Goal: Task Accomplishment & Management: Manage account settings

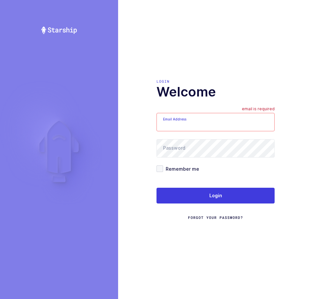
type input "[EMAIL_ADDRESS][DOMAIN_NAME]"
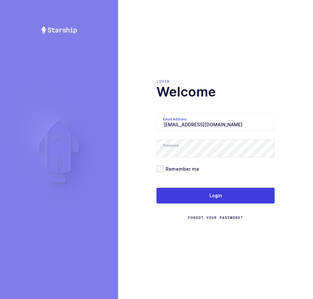
drag, startPoint x: 222, startPoint y: 127, endPoint x: 146, endPoint y: 127, distance: 75.6
click at [146, 127] on div "Login Welcome Email Address [EMAIL_ADDRESS][DOMAIN_NAME] email is required Pass…" at bounding box center [215, 149] width 195 height 299
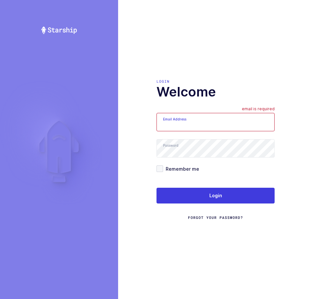
type input "Z"
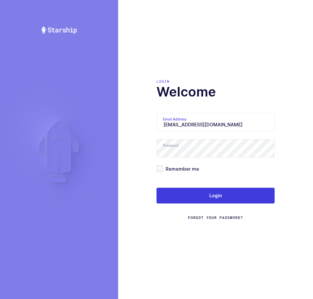
type input "[EMAIL_ADDRESS][DOMAIN_NAME]"
drag, startPoint x: 229, startPoint y: 139, endPoint x: 96, endPoint y: 128, distance: 132.8
click at [92, 126] on div "Login Welcome Email Address [EMAIL_ADDRESS][DOMAIN_NAME] Password Remember me L…" at bounding box center [156, 149] width 313 height 299
click at [120, 152] on div "Login Welcome Email Address [EMAIL_ADDRESS][DOMAIN_NAME] Password Remember me L…" at bounding box center [215, 149] width 195 height 299
click at [143, 188] on div "Login Welcome Email Address [EMAIL_ADDRESS][DOMAIN_NAME] Password Remember me L…" at bounding box center [215, 149] width 195 height 299
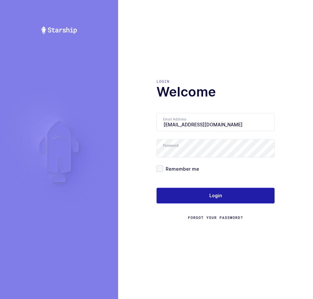
click at [193, 189] on button "Login" at bounding box center [216, 196] width 118 height 16
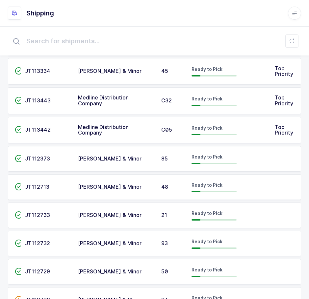
scroll to position [107, 0]
